Goal: Find specific page/section: Find specific page/section

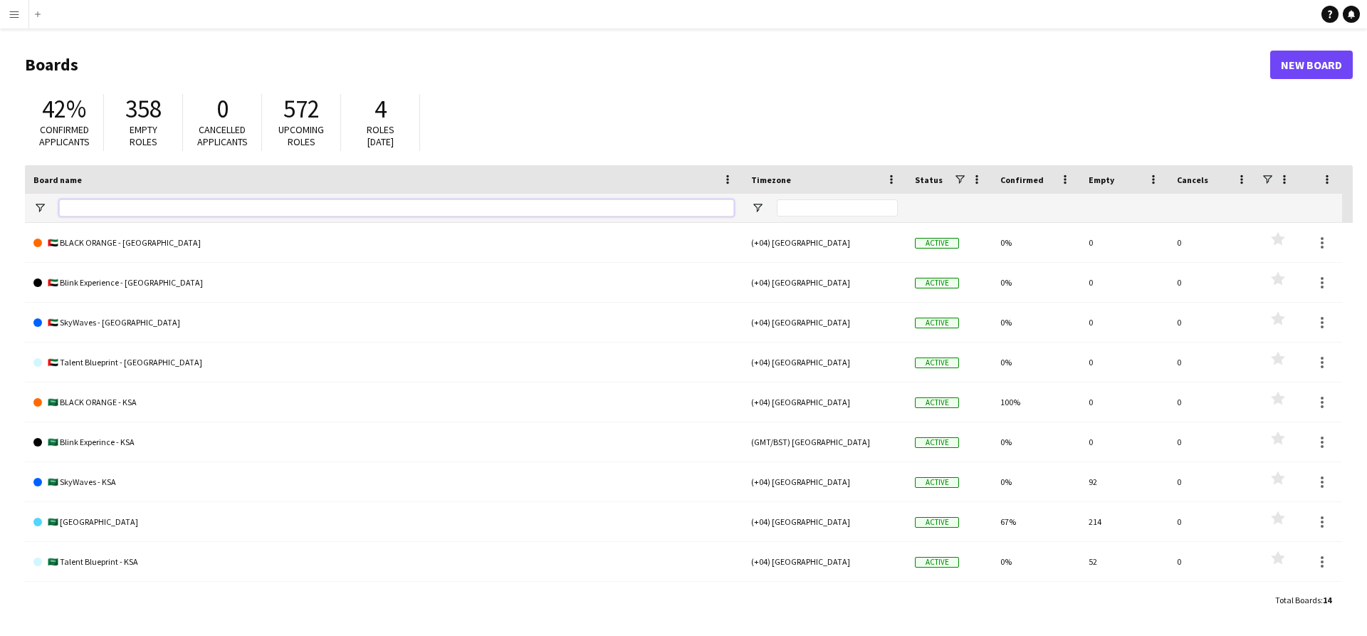
click at [235, 210] on input "Board name Filter Input" at bounding box center [396, 207] width 675 height 17
type input "******"
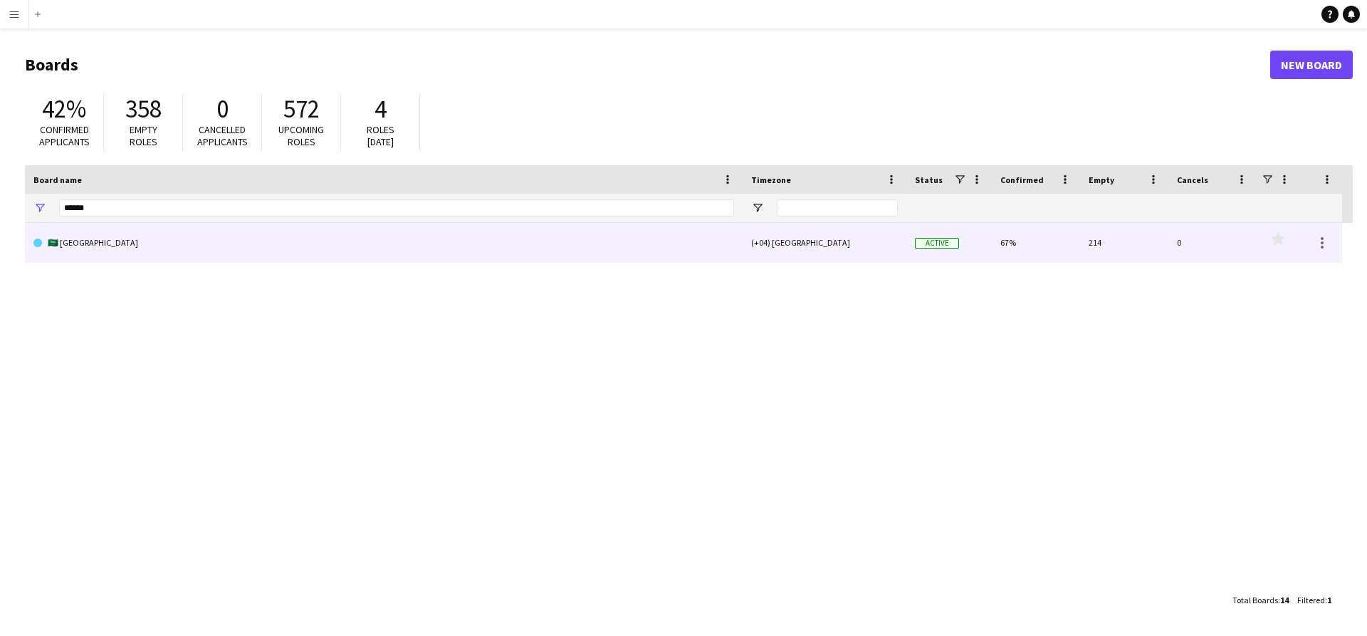
click at [201, 232] on link "🇸🇦 [GEOGRAPHIC_DATA]" at bounding box center [383, 243] width 701 height 40
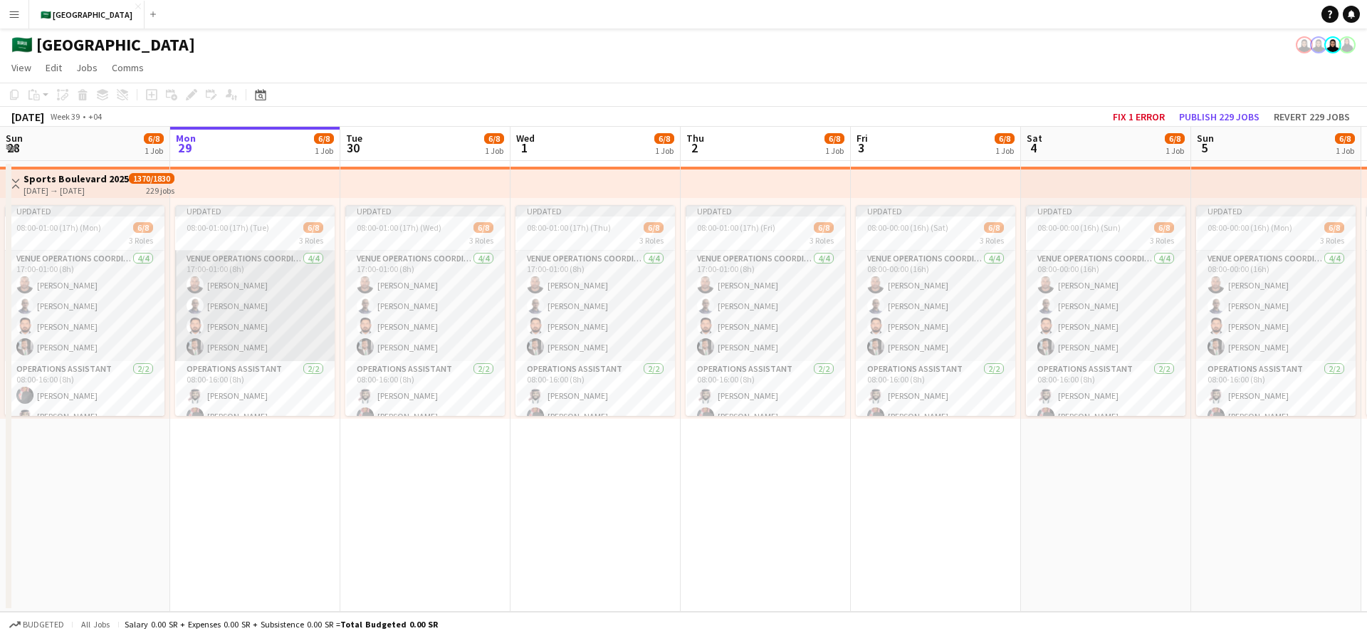
scroll to position [14, 0]
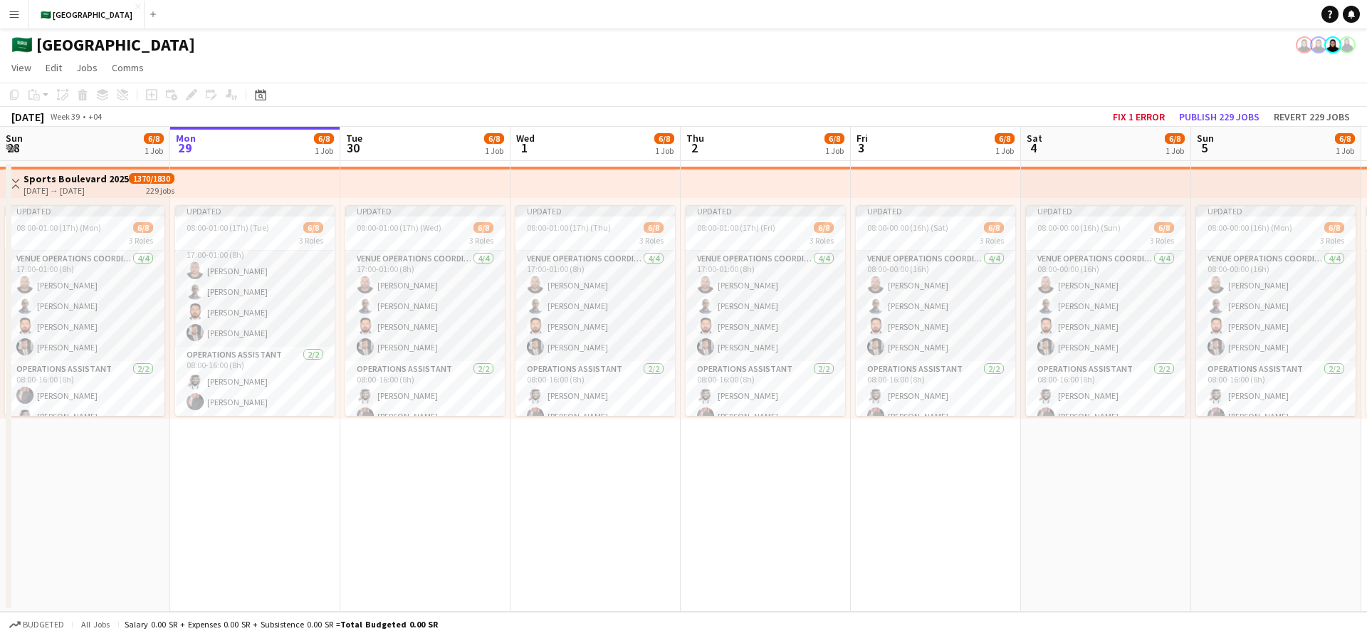
click at [19, 22] on button "Menu" at bounding box center [14, 14] width 28 height 28
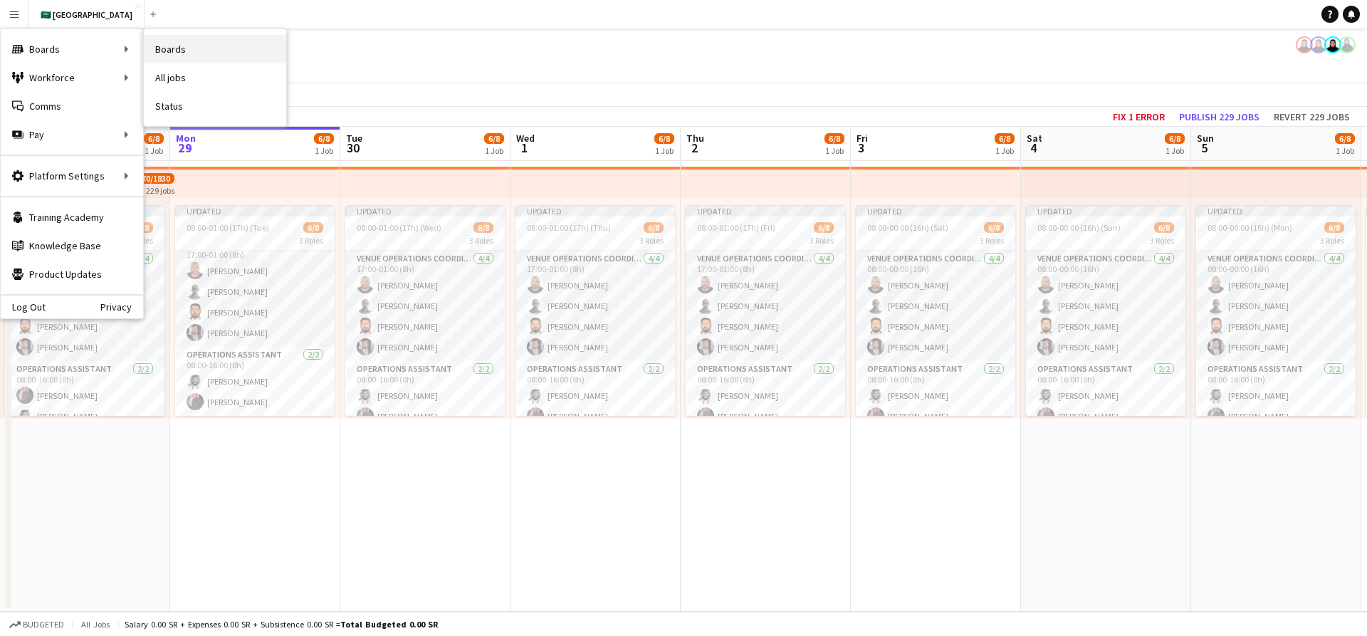
click at [214, 48] on link "Boards" at bounding box center [215, 49] width 142 height 28
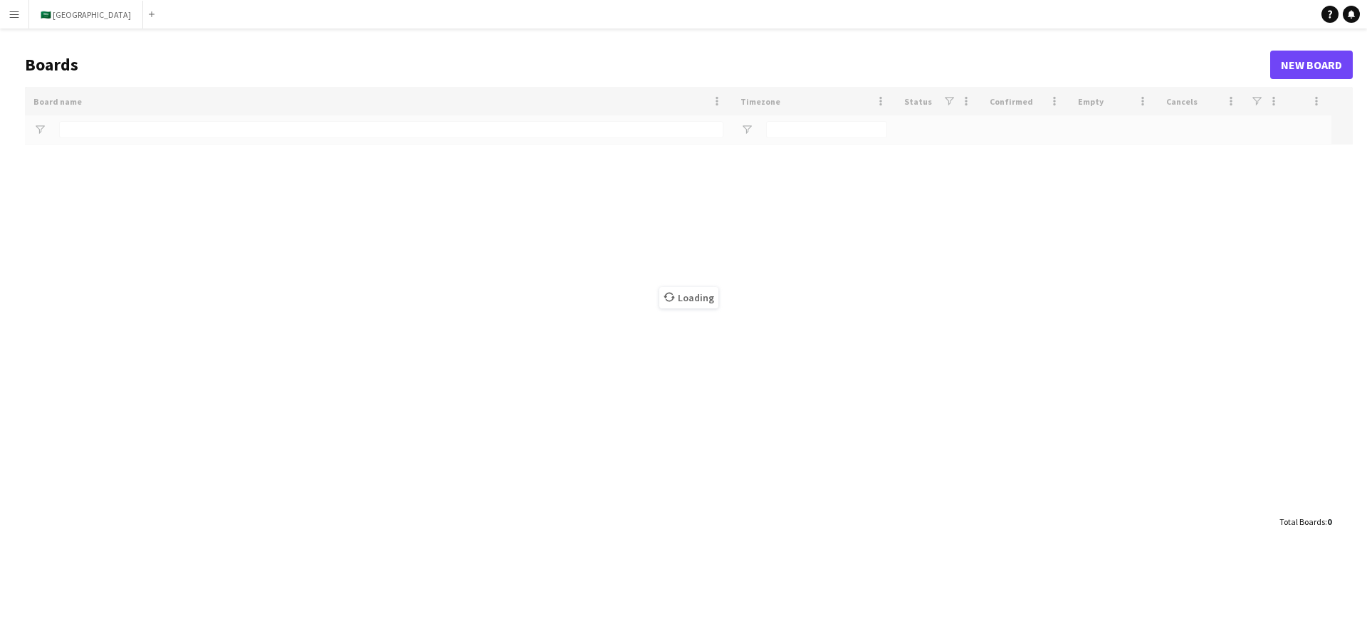
type input "******"
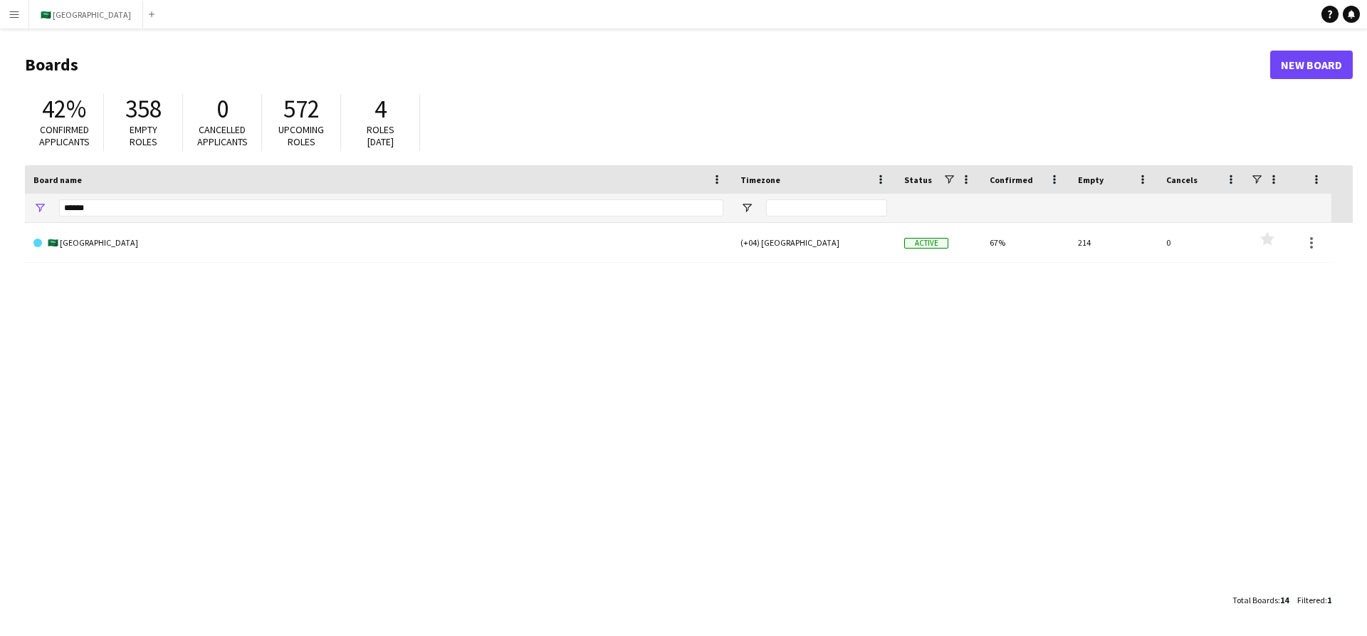
click at [217, 274] on div "🇸🇦 Sports Boulevard (+04) [GEOGRAPHIC_DATA] Active 67% 214 0 Favourites" at bounding box center [689, 404] width 1328 height 363
click at [215, 260] on link "🇸🇦 [GEOGRAPHIC_DATA]" at bounding box center [378, 243] width 690 height 40
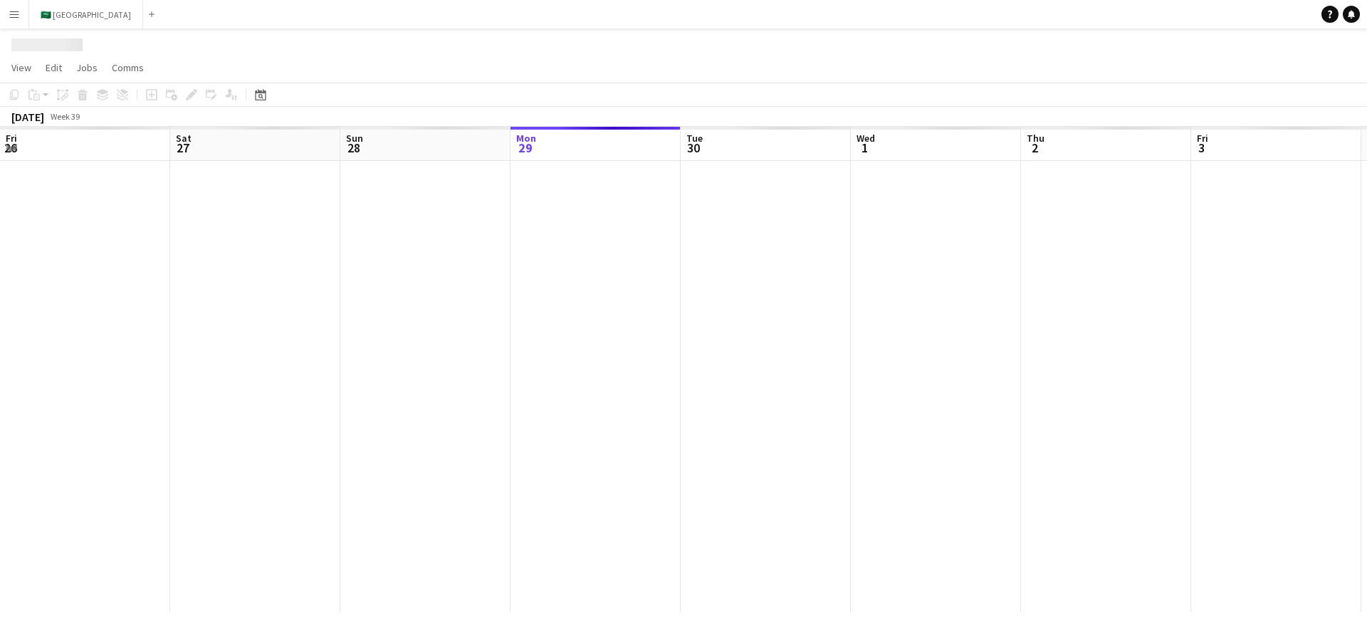
scroll to position [0, 340]
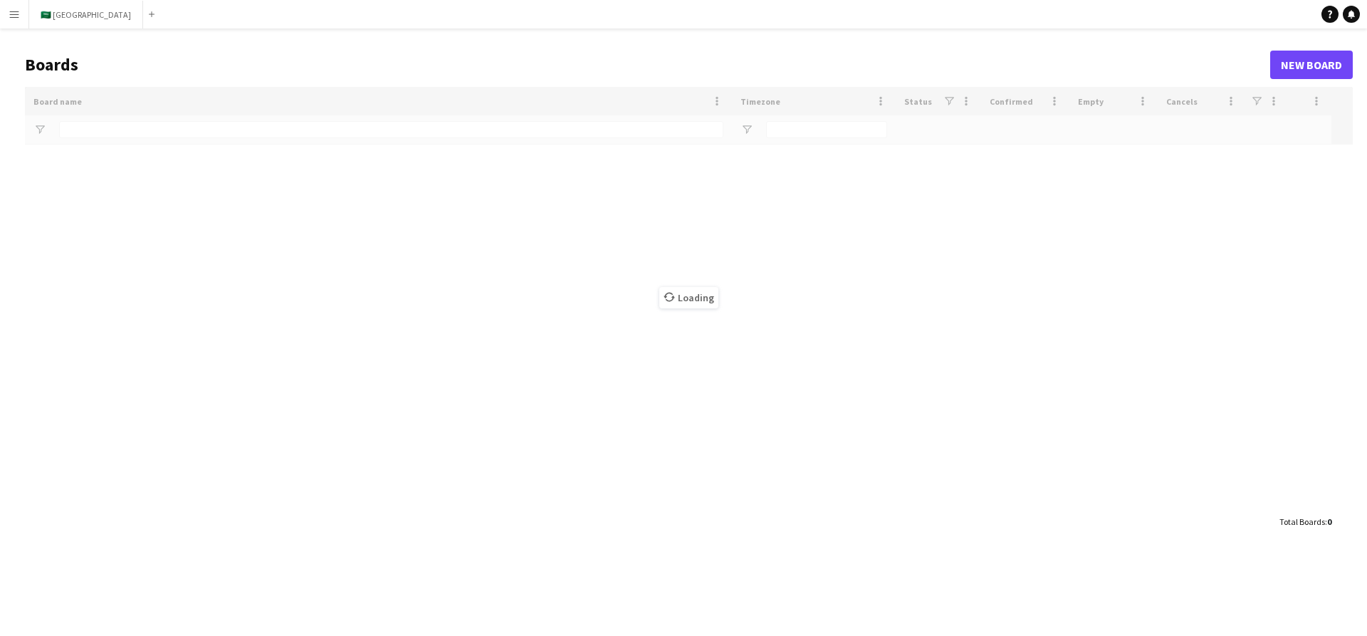
type input "******"
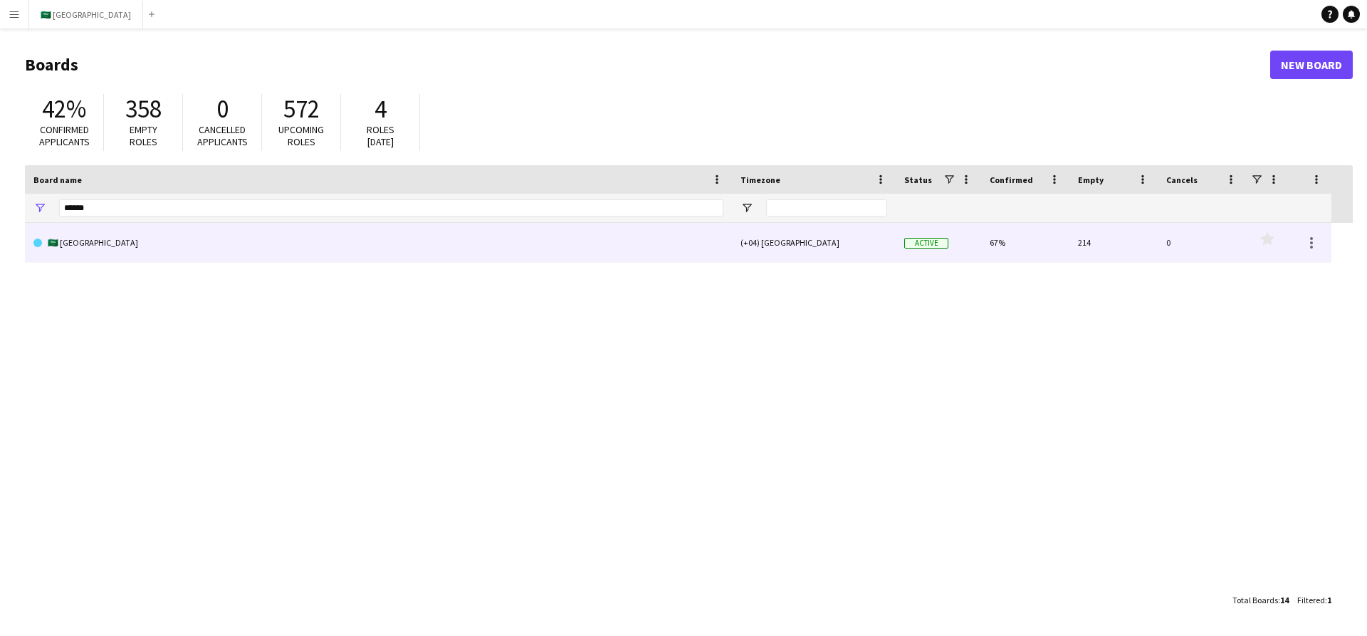
click at [445, 259] on link "🇸🇦 [GEOGRAPHIC_DATA]" at bounding box center [378, 243] width 690 height 40
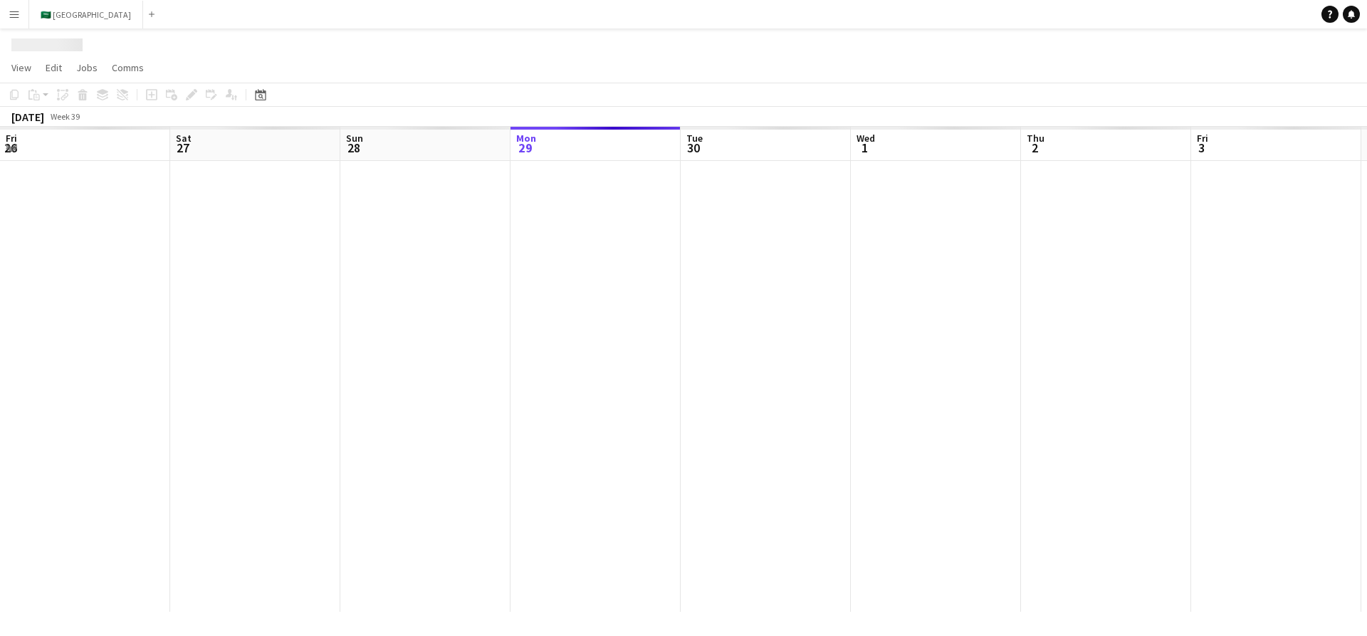
scroll to position [0, 340]
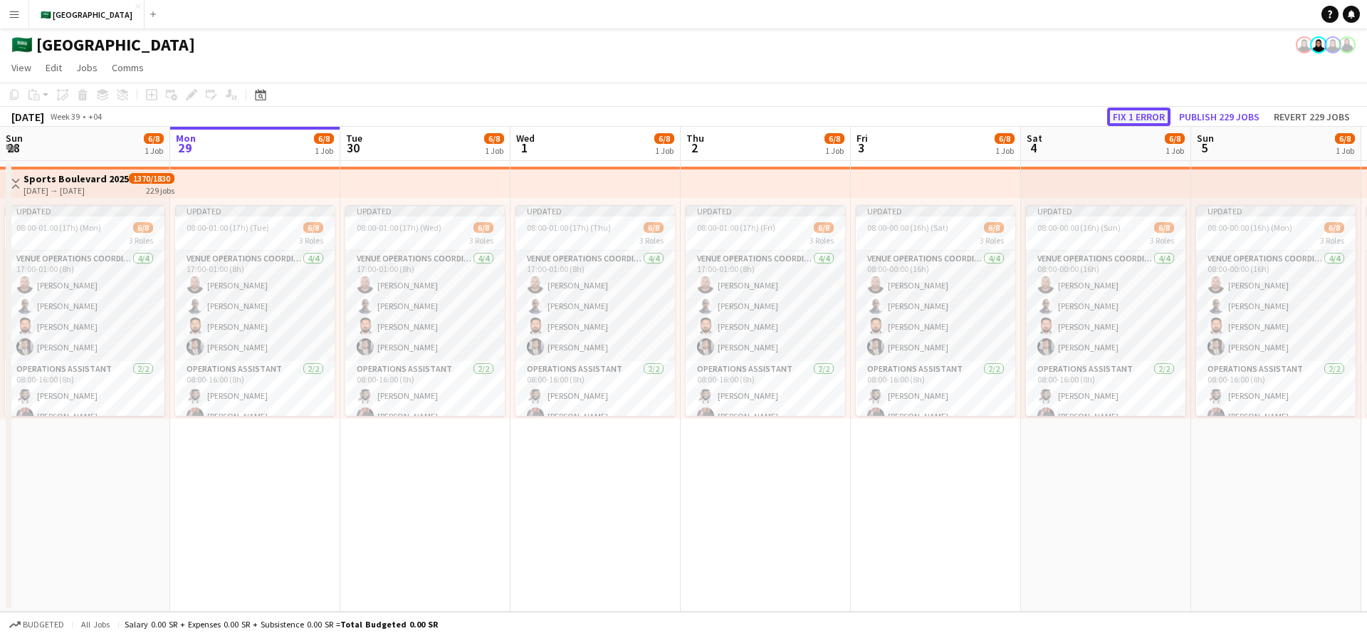
click at [1134, 115] on button "Fix 1 error" at bounding box center [1138, 117] width 63 height 19
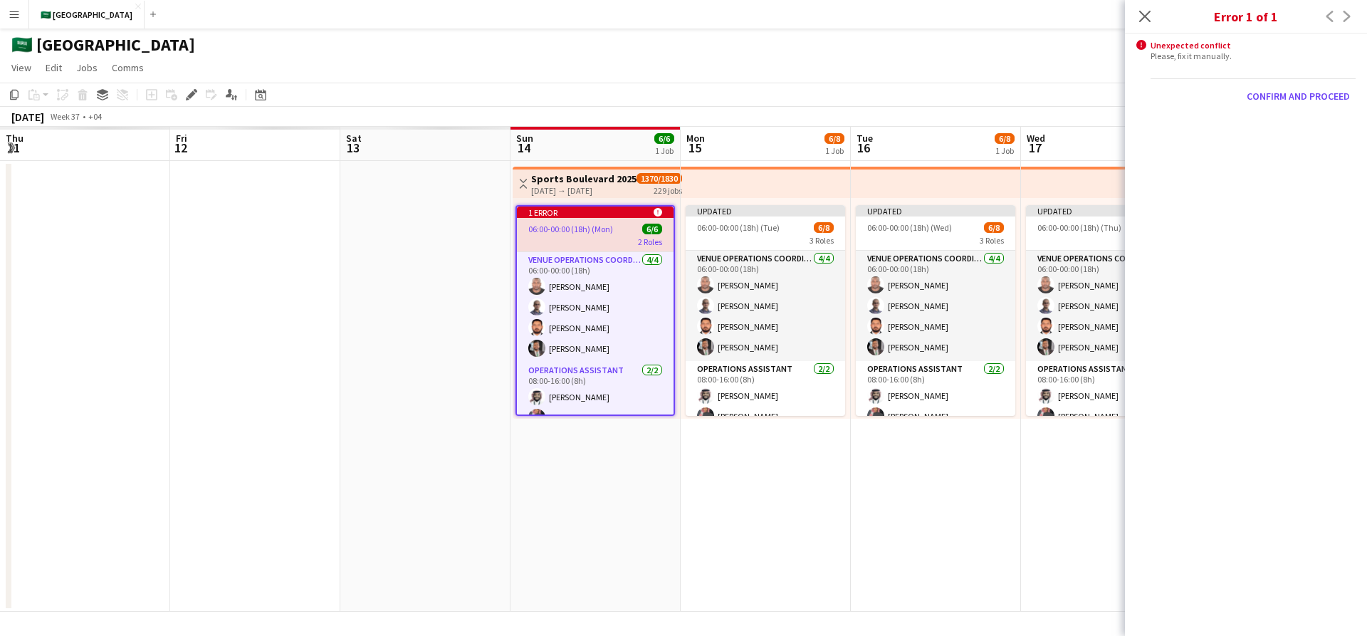
scroll to position [0, 490]
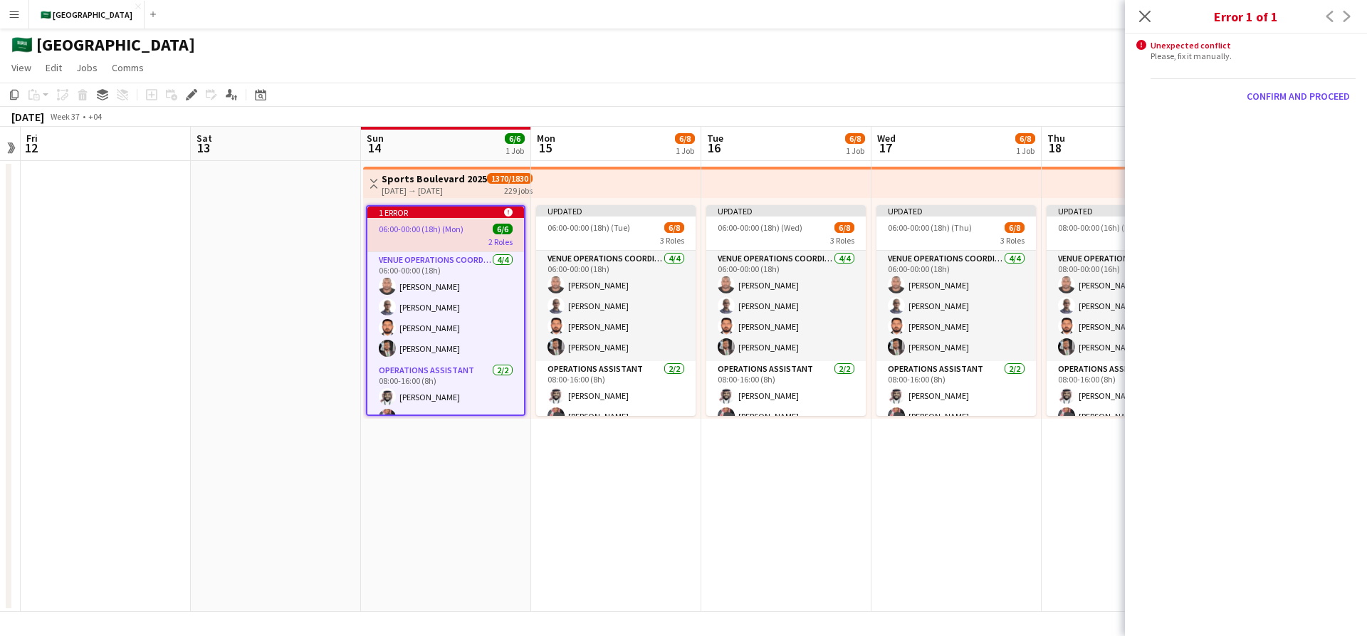
click at [963, 73] on app-page-menu "View Day view expanded Day view collapsed Month view Date picker Jump to [DATE]…" at bounding box center [683, 69] width 1367 height 27
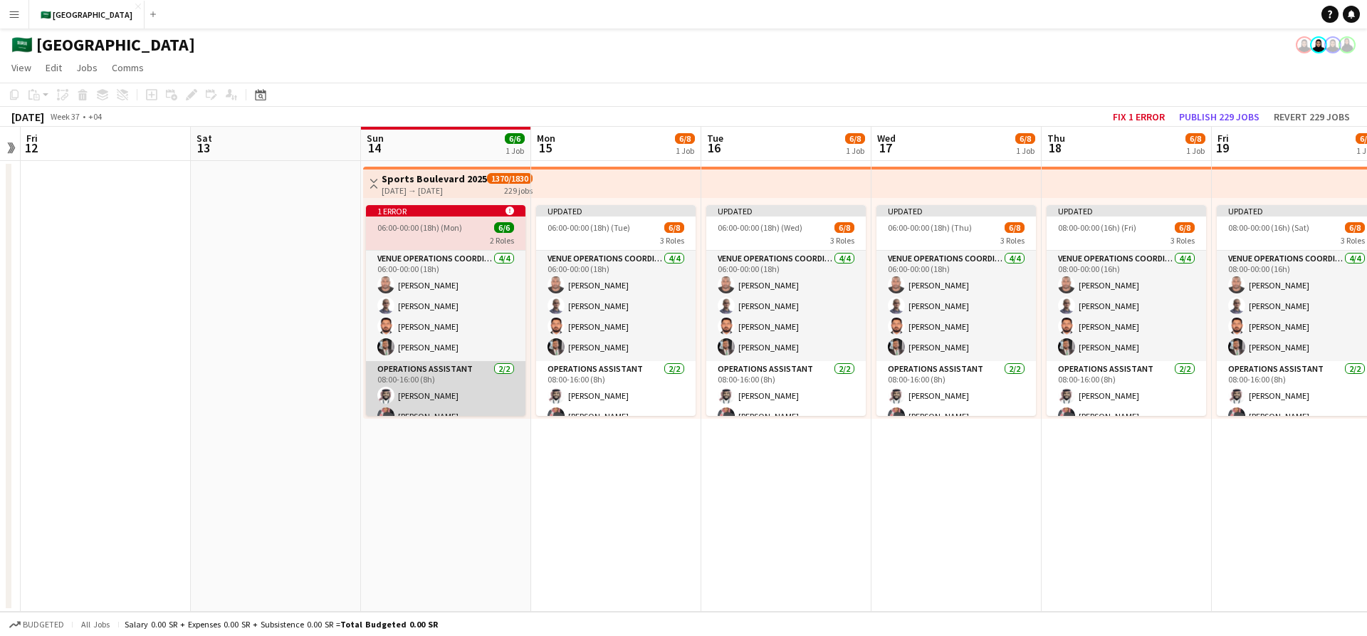
scroll to position [14, 0]
